Goal: Task Accomplishment & Management: Manage account settings

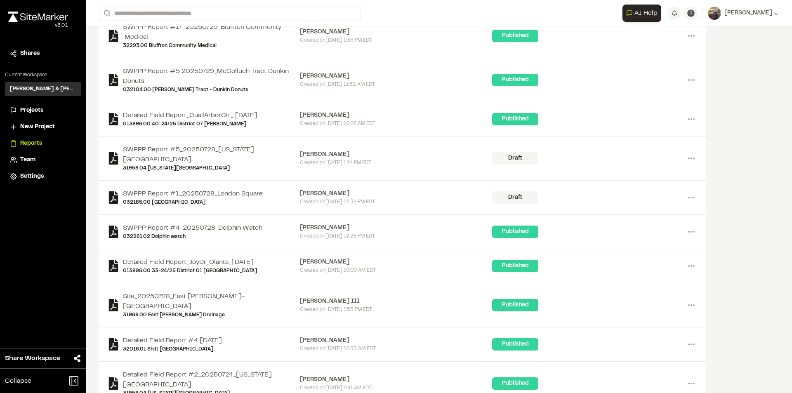
scroll to position [2039, 0]
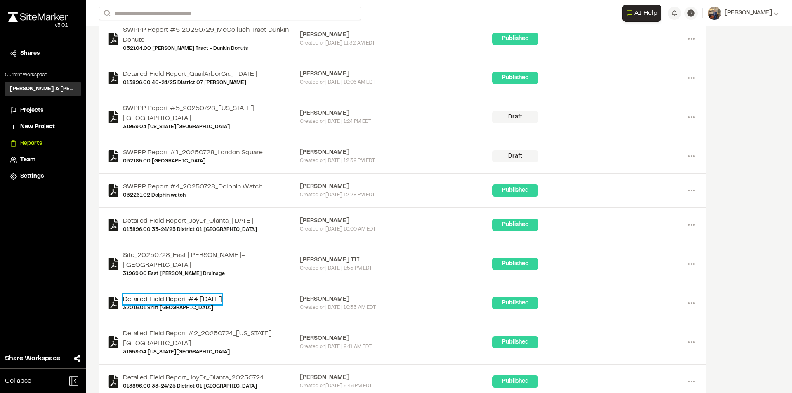
click at [176, 294] on link "Detailed Field Report #4 2025-07-25" at bounding box center [172, 299] width 99 height 10
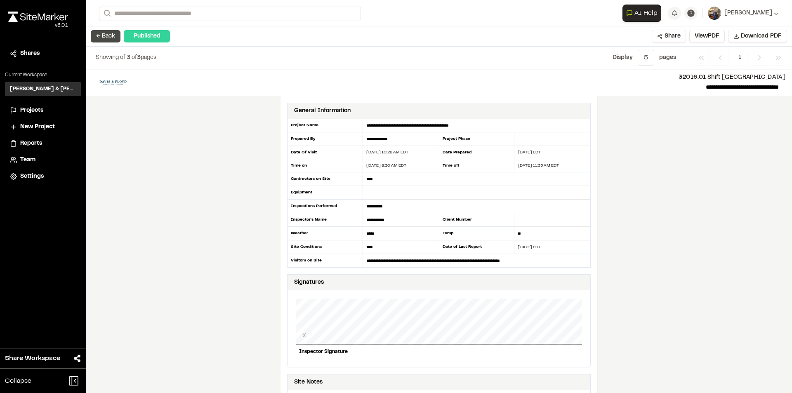
click at [99, 38] on button "← Back" at bounding box center [106, 36] width 30 height 12
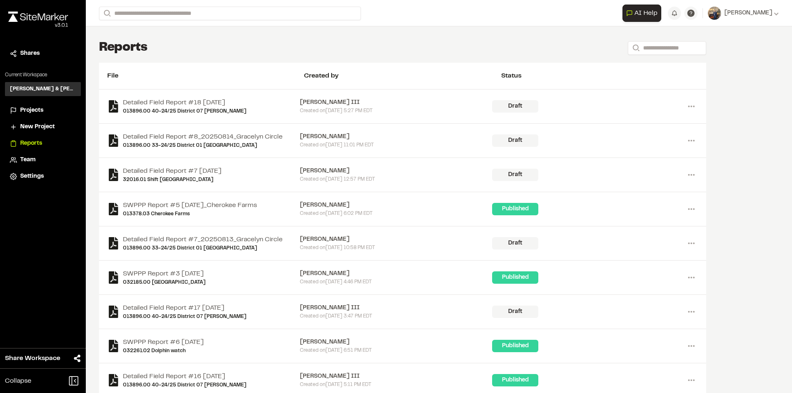
click at [37, 111] on span "Projects" at bounding box center [31, 110] width 23 height 9
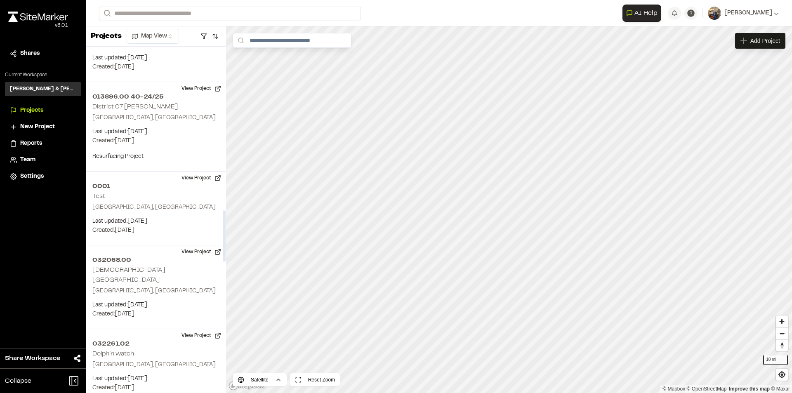
scroll to position [1072, 0]
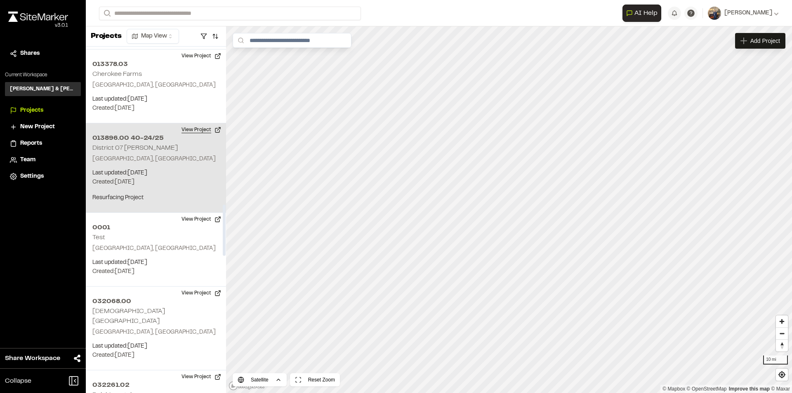
click at [204, 130] on button "View Project" at bounding box center [201, 129] width 49 height 13
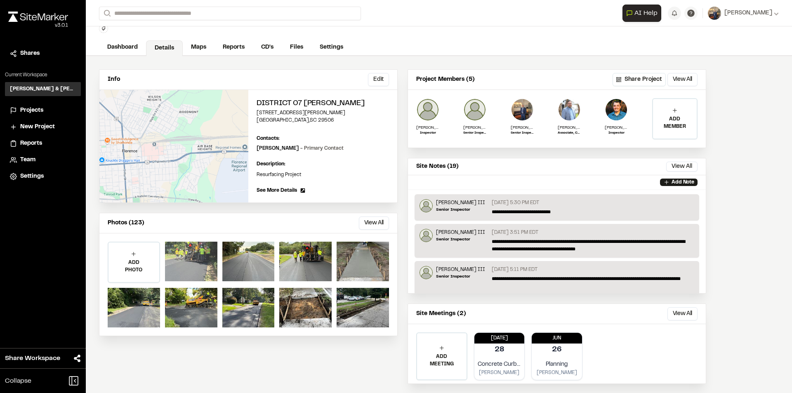
scroll to position [40, 0]
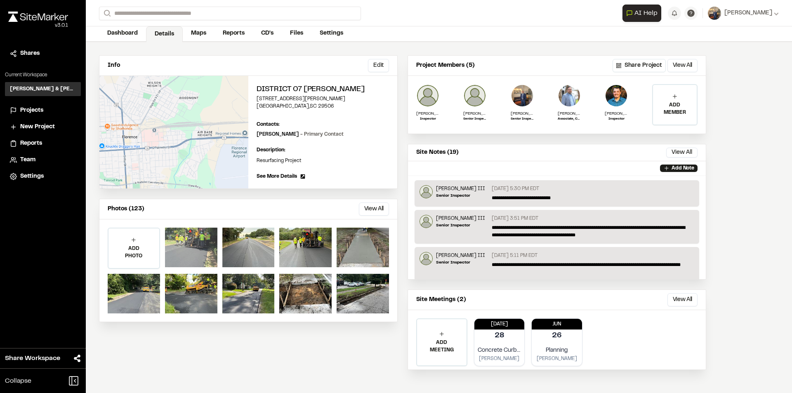
click at [180, 245] on div at bounding box center [191, 248] width 52 height 40
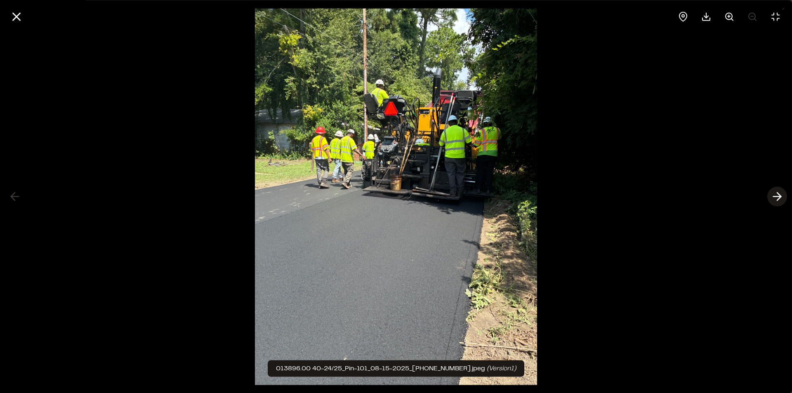
click at [780, 199] on icon at bounding box center [776, 197] width 13 height 14
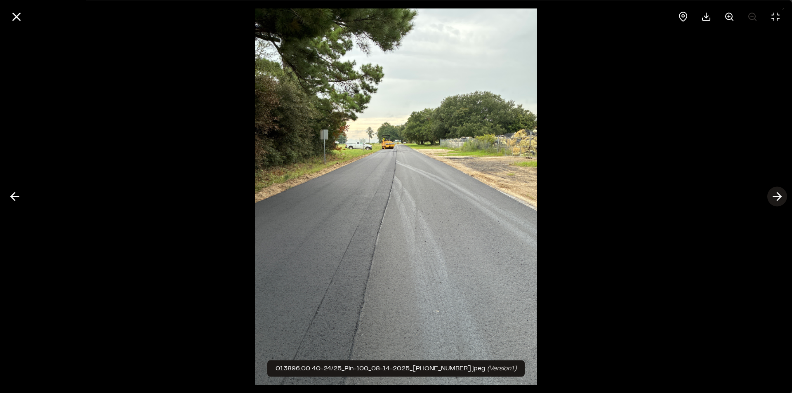
click at [780, 199] on icon at bounding box center [776, 197] width 13 height 14
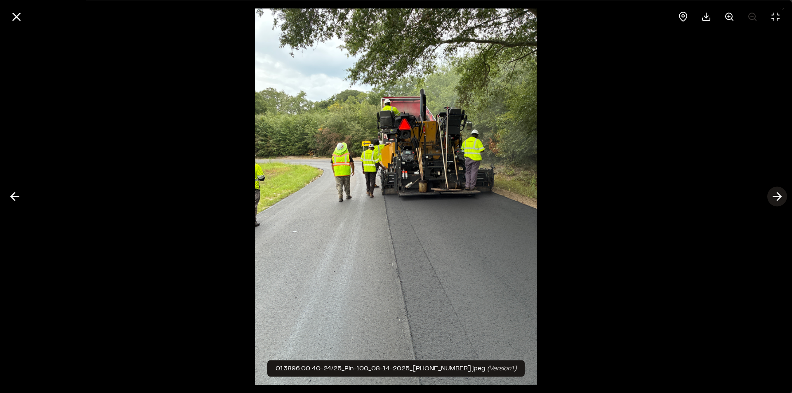
click at [780, 198] on icon at bounding box center [776, 197] width 13 height 14
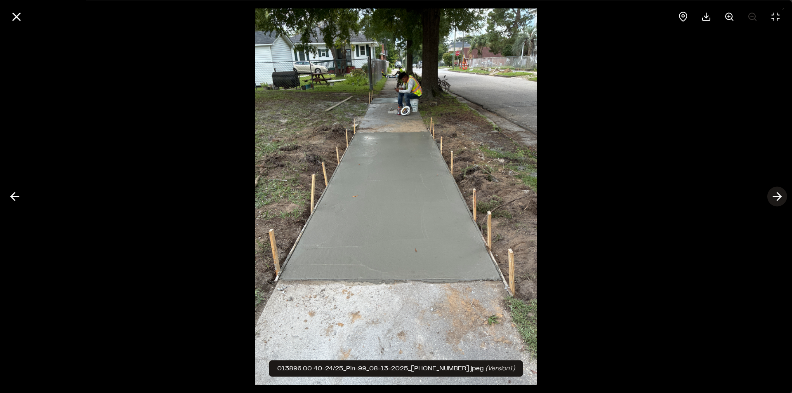
click at [780, 198] on icon at bounding box center [776, 197] width 13 height 14
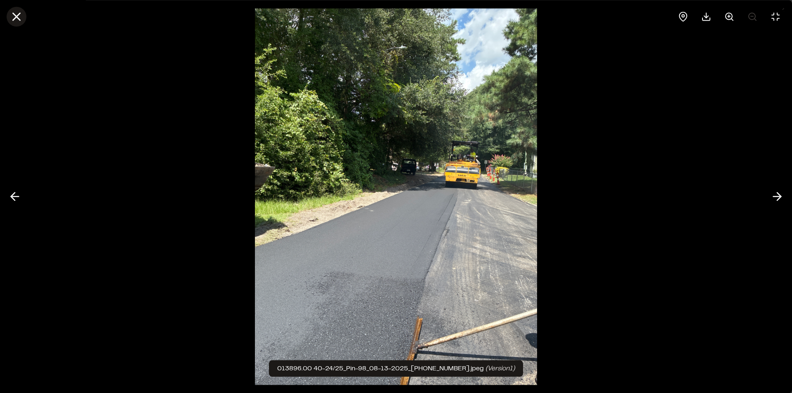
click at [13, 14] on icon at bounding box center [16, 16] width 14 height 14
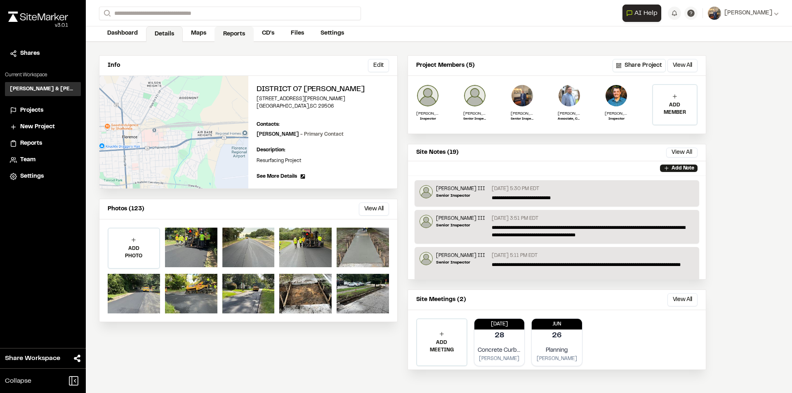
click at [226, 37] on link "Reports" at bounding box center [233, 34] width 39 height 16
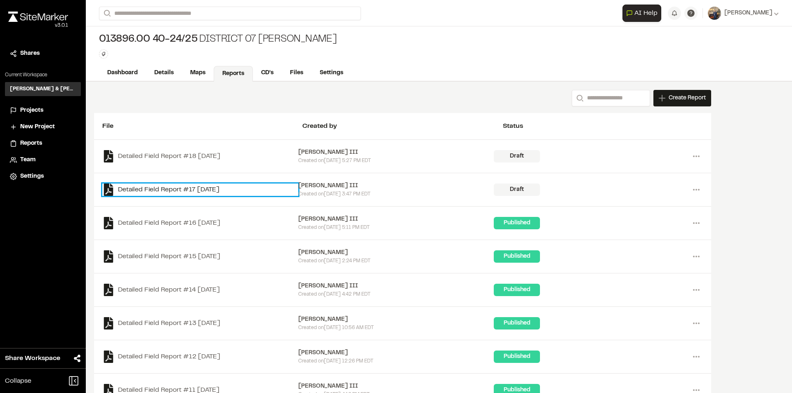
click at [198, 190] on link "Detailed Field Report #17 [DATE]" at bounding box center [200, 190] width 196 height 12
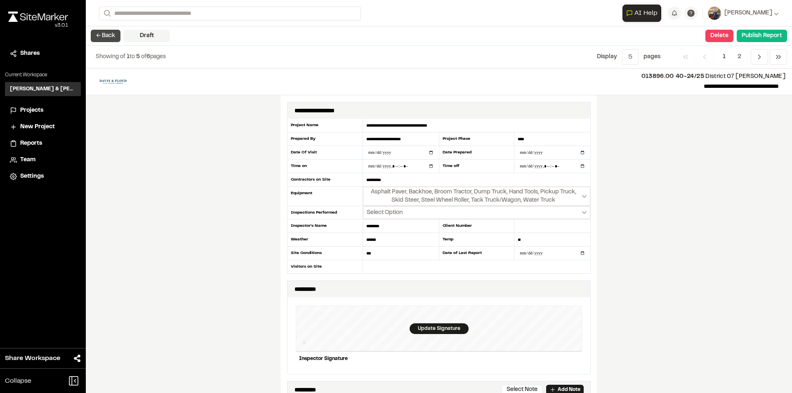
click at [99, 37] on button "← Back" at bounding box center [106, 36] width 30 height 12
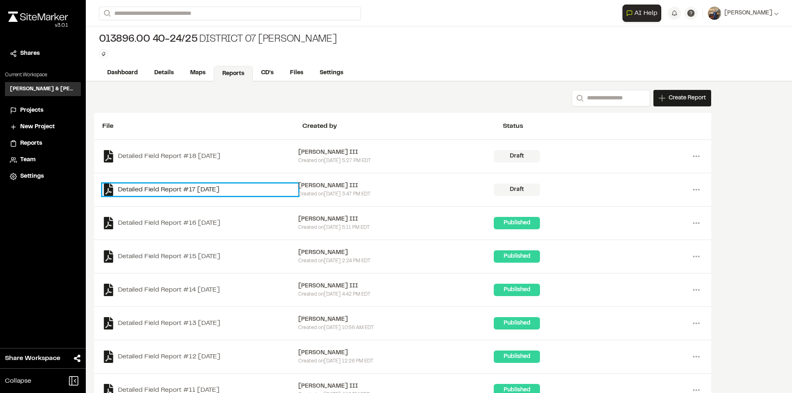
click at [204, 189] on link "Detailed Field Report #17 [DATE]" at bounding box center [200, 190] width 196 height 12
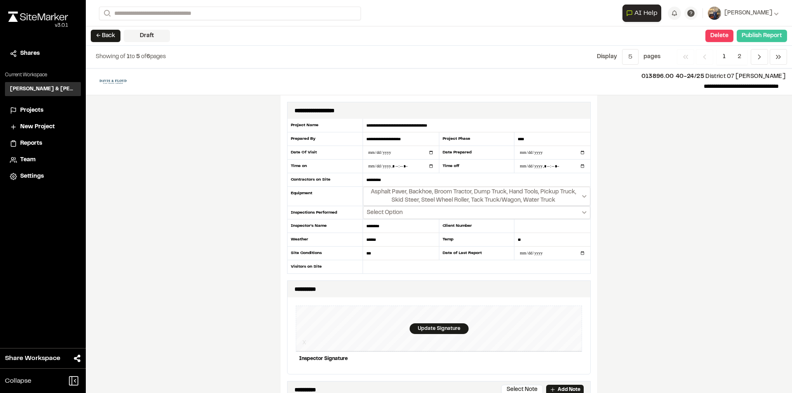
click at [755, 38] on button "Publish Report" at bounding box center [762, 36] width 50 height 12
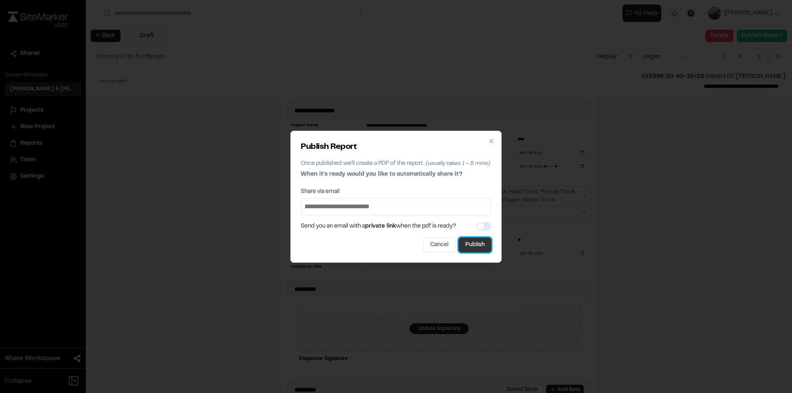
click at [477, 239] on button "Publish" at bounding box center [475, 245] width 33 height 15
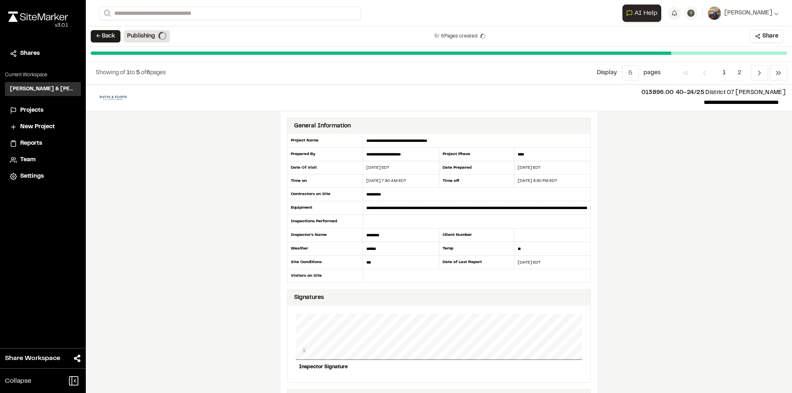
click at [108, 38] on button "← Back" at bounding box center [106, 36] width 30 height 12
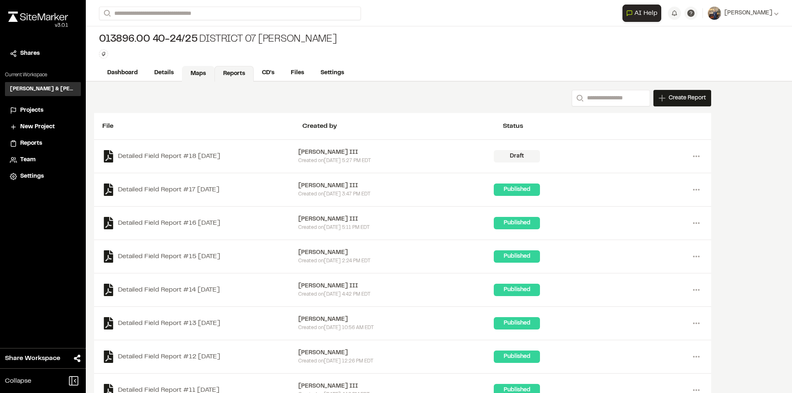
click at [202, 74] on link "Maps" at bounding box center [198, 74] width 33 height 16
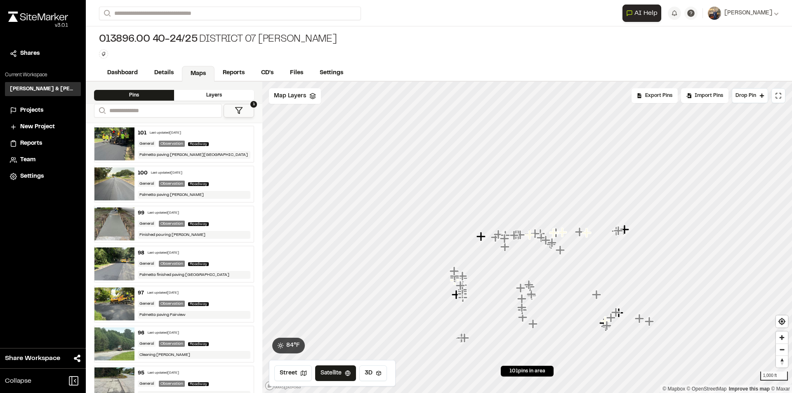
click at [227, 135] on div "101 Last updated [DATE]" at bounding box center [194, 133] width 113 height 7
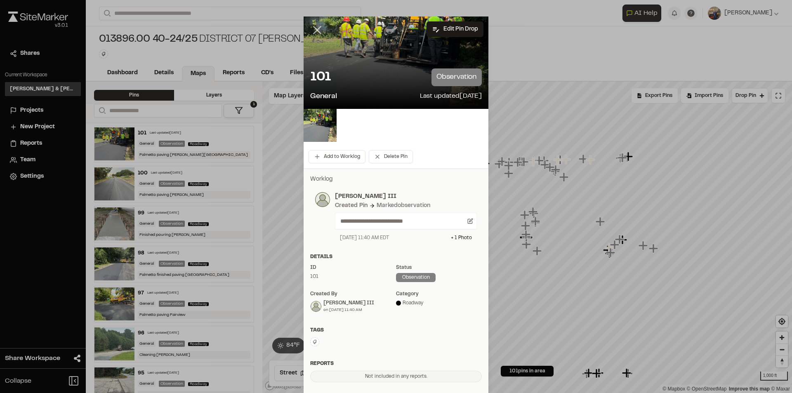
click at [316, 33] on line at bounding box center [317, 30] width 7 height 7
